Goal: Task Accomplishment & Management: Manage account settings

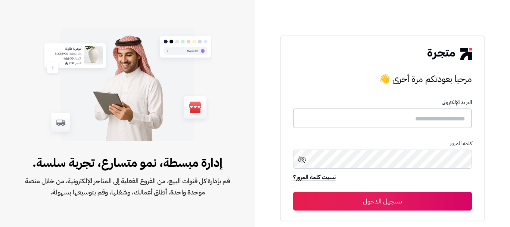
click at [406, 119] on input "text" at bounding box center [382, 118] width 178 height 20
type input "******"
click at [384, 202] on button "تسجيل الدخول" at bounding box center [382, 201] width 178 height 19
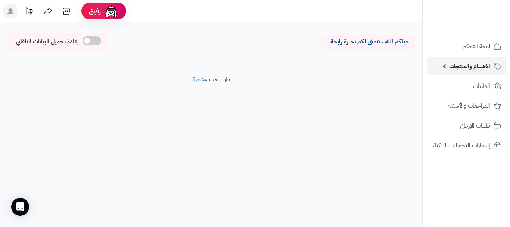
click at [475, 68] on span "الأقسام والمنتجات" at bounding box center [469, 66] width 41 height 10
